Goal: Information Seeking & Learning: Learn about a topic

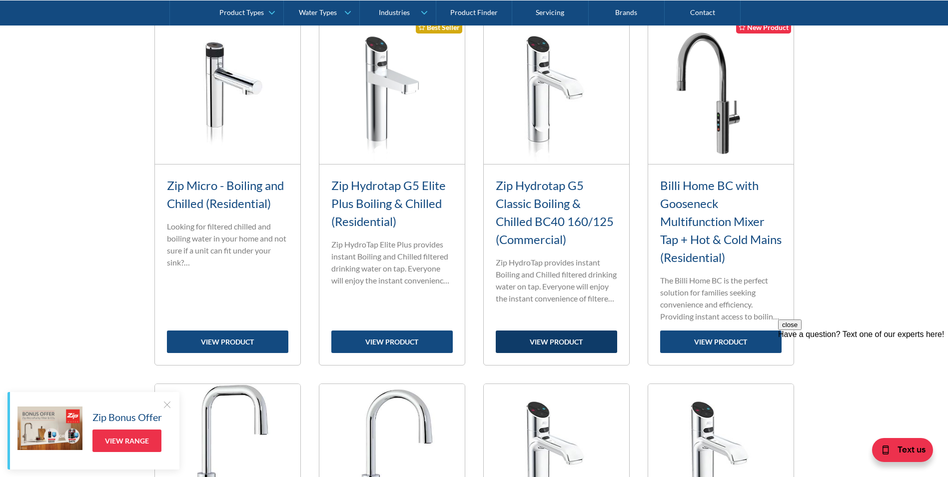
scroll to position [400, 0]
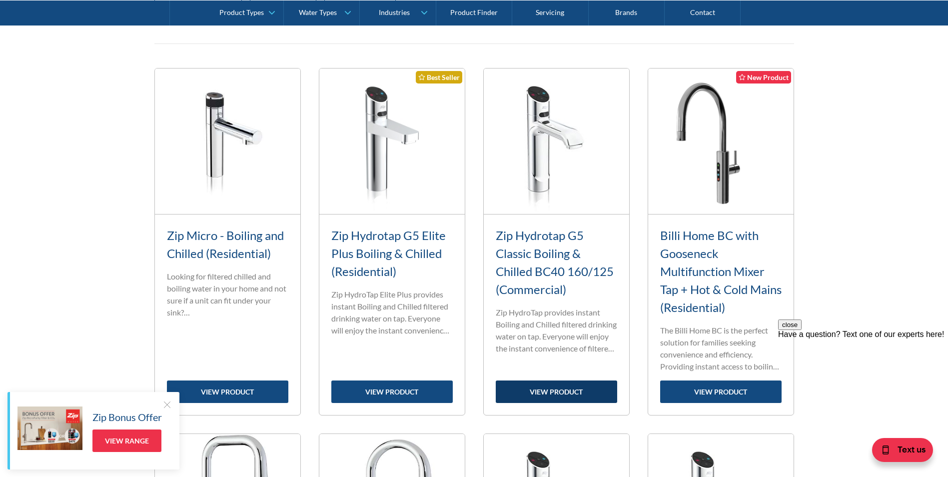
click at [544, 389] on link "view product" at bounding box center [556, 391] width 121 height 22
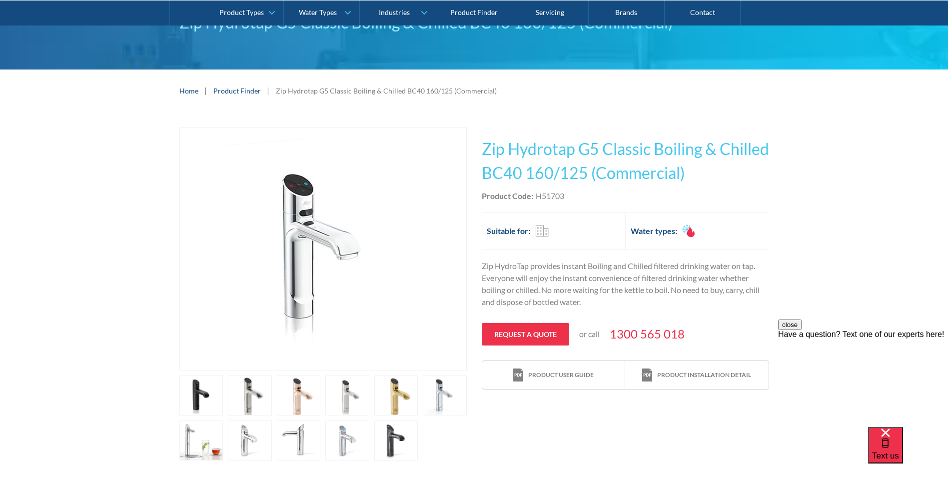
scroll to position [150, 0]
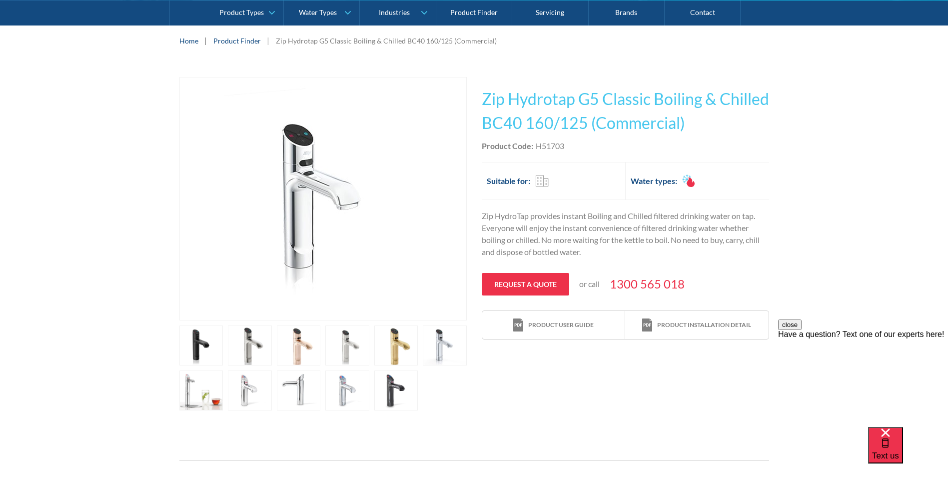
click at [394, 386] on link "open lightbox" at bounding box center [396, 390] width 44 height 40
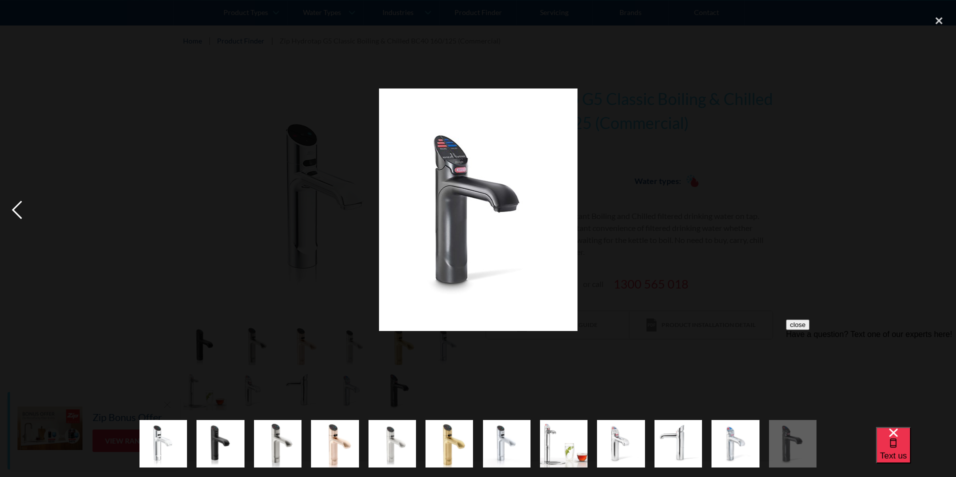
click at [15, 208] on div "previous image" at bounding box center [17, 209] width 34 height 400
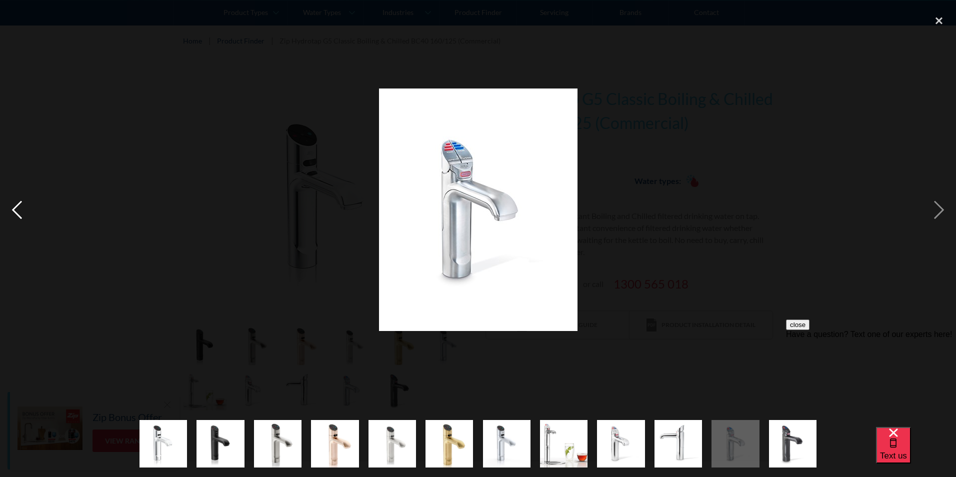
click at [15, 208] on div "previous image" at bounding box center [17, 209] width 34 height 400
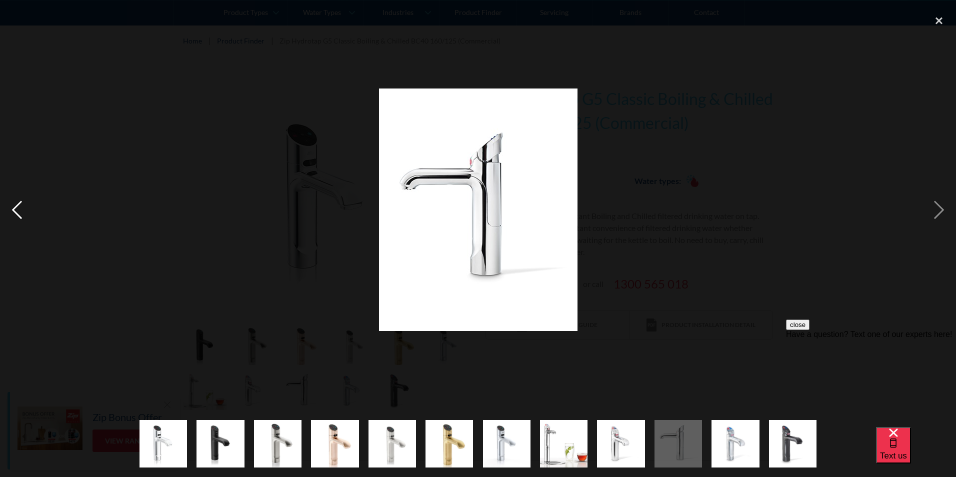
click at [15, 208] on div "previous image" at bounding box center [17, 209] width 34 height 400
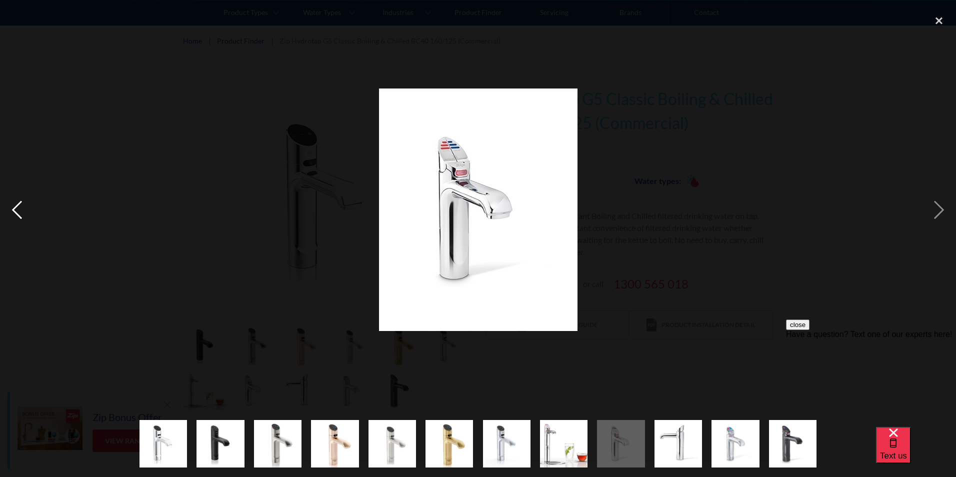
click at [15, 208] on div "previous image" at bounding box center [17, 209] width 34 height 400
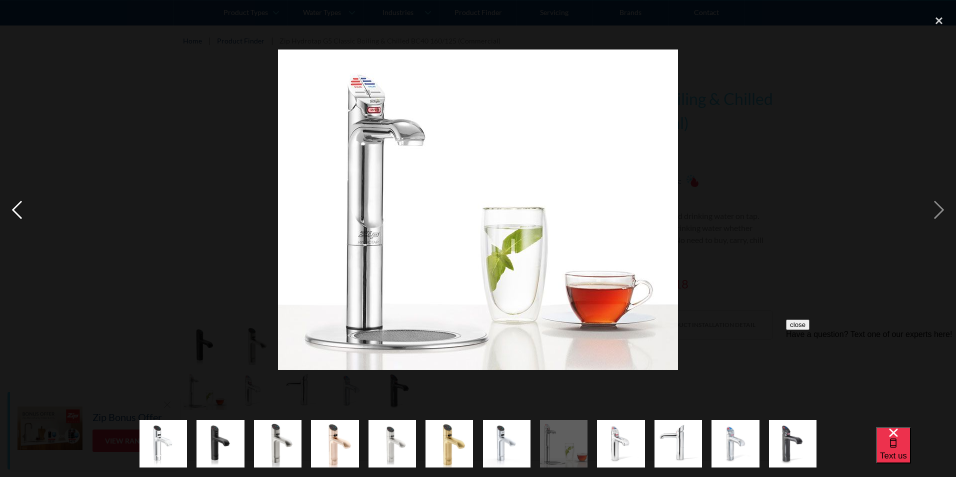
click at [15, 208] on div "previous image" at bounding box center [17, 209] width 34 height 400
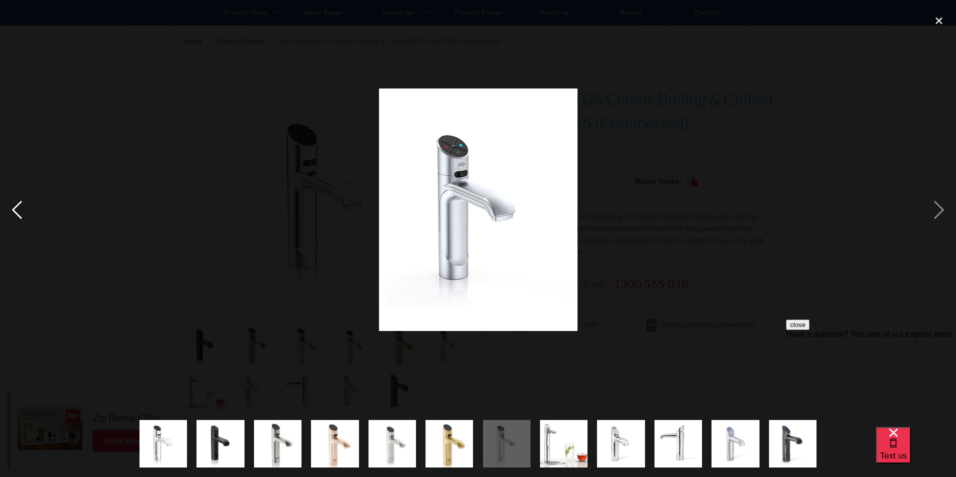
click at [15, 208] on div "previous image" at bounding box center [17, 209] width 34 height 400
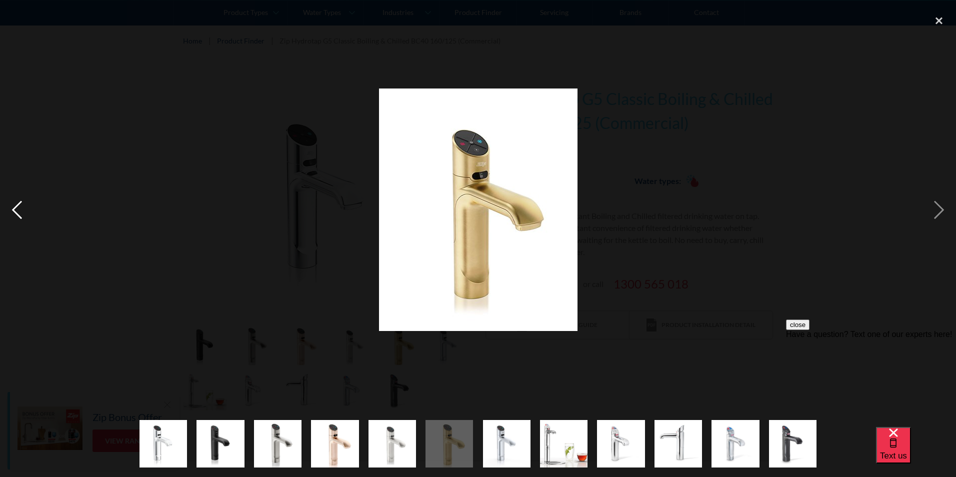
click at [15, 208] on div "previous image" at bounding box center [17, 209] width 34 height 400
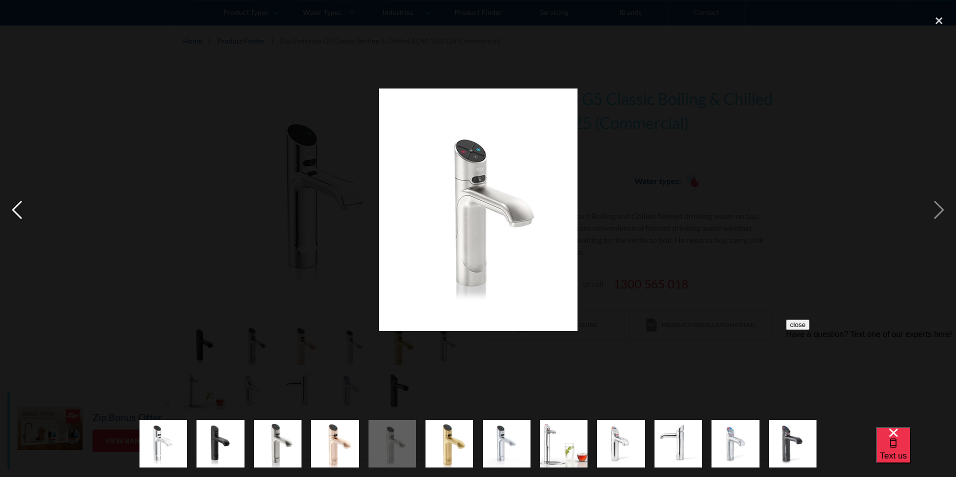
click at [15, 208] on div "previous image" at bounding box center [17, 209] width 34 height 400
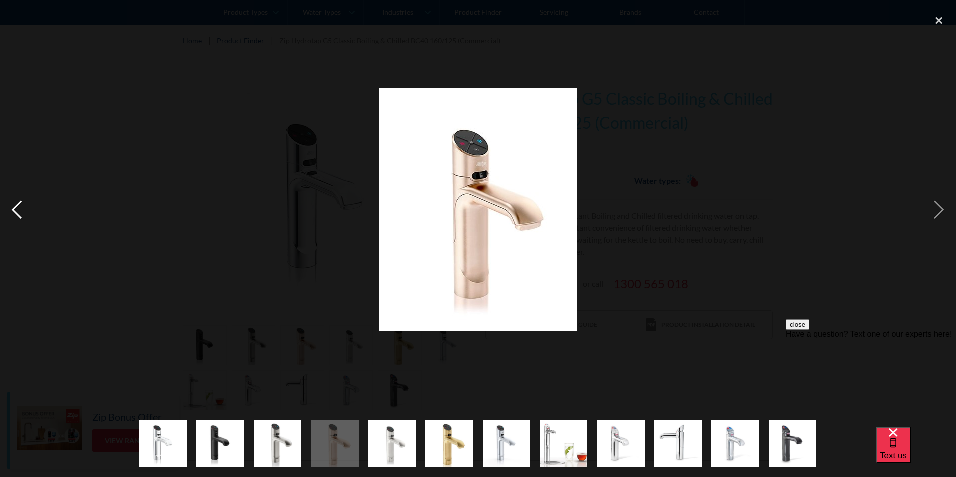
click at [15, 208] on div "previous image" at bounding box center [17, 209] width 34 height 400
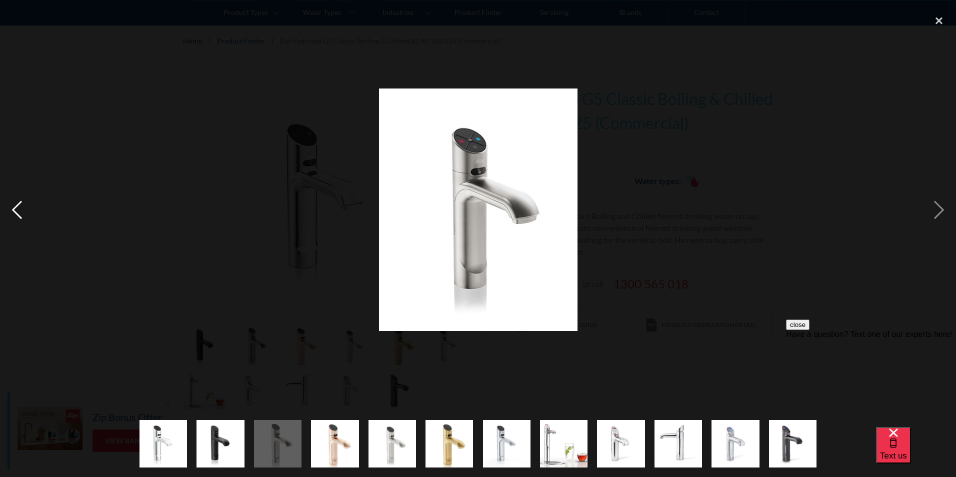
click at [15, 208] on div "previous image" at bounding box center [17, 209] width 34 height 400
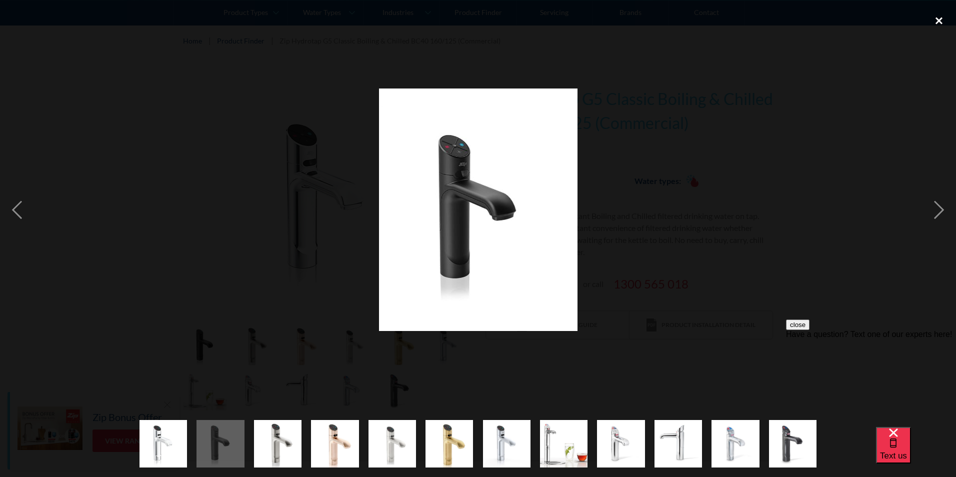
click at [936, 19] on div "close lightbox" at bounding box center [939, 20] width 34 height 22
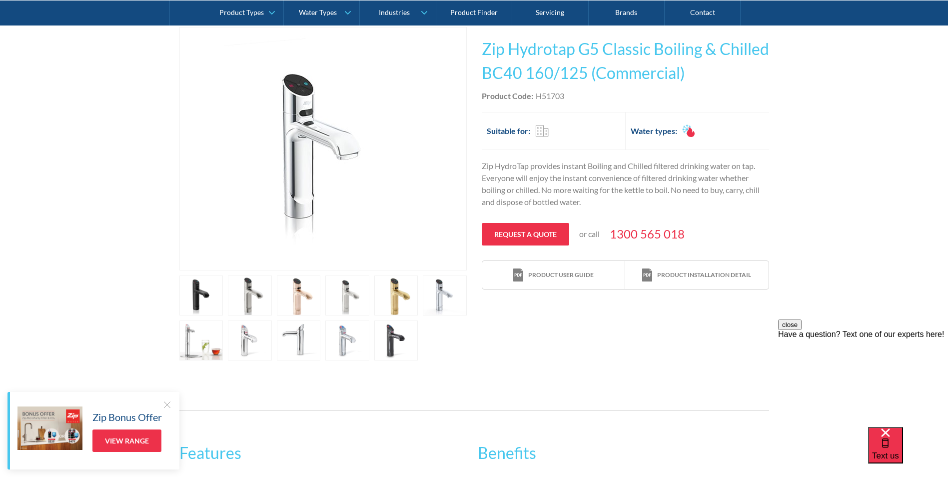
scroll to position [50, 0]
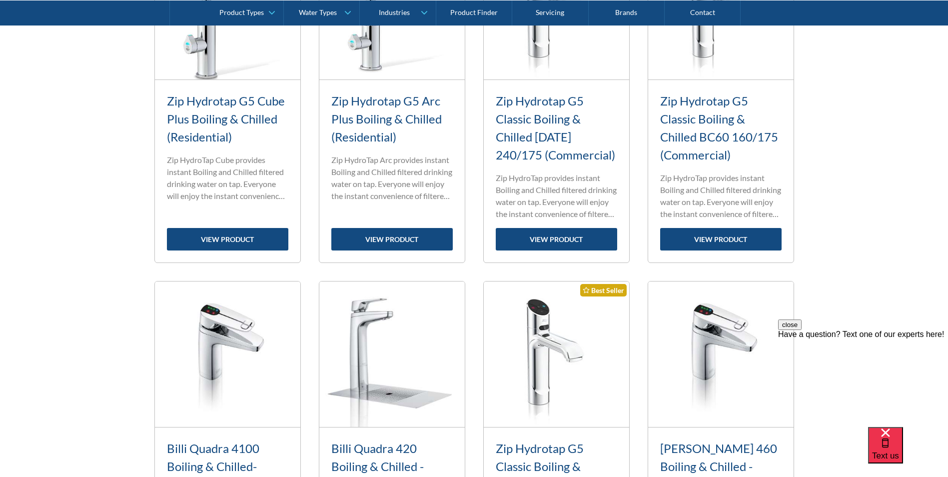
scroll to position [950, 0]
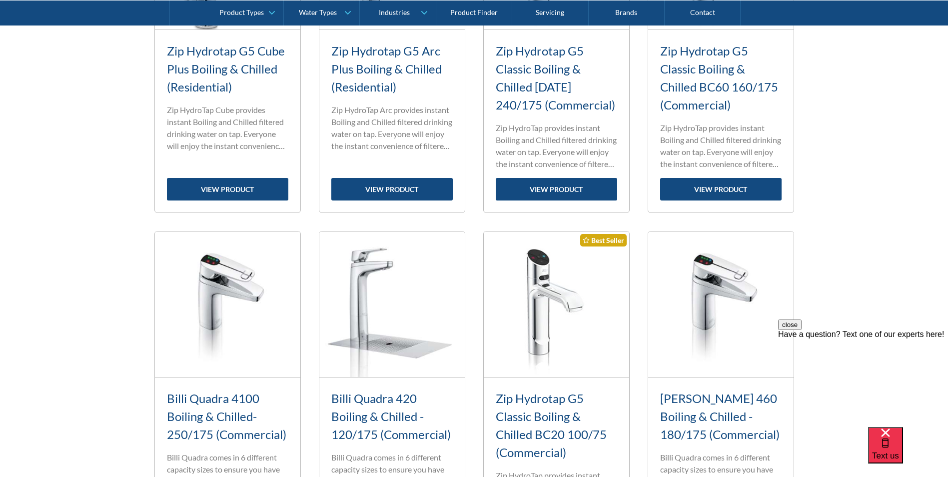
click at [802, 330] on button "close" at bounding box center [789, 324] width 23 height 10
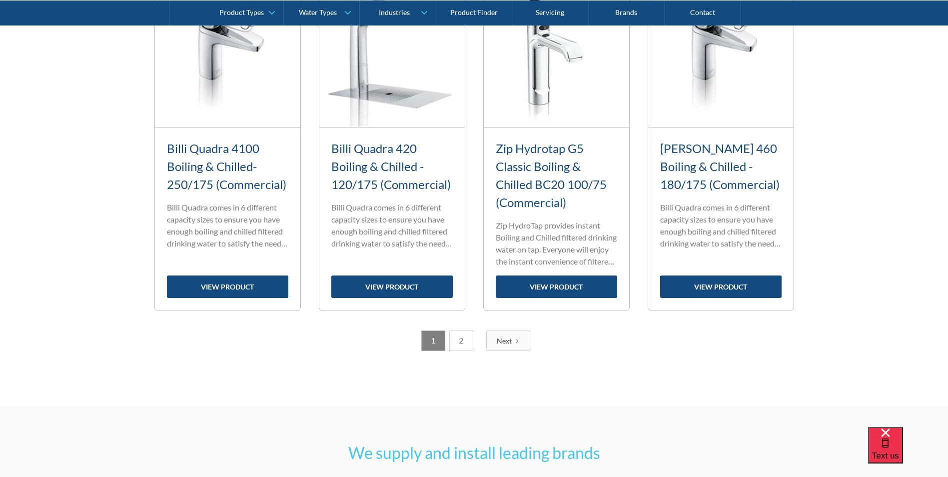
scroll to position [1300, 0]
